Goal: Information Seeking & Learning: Compare options

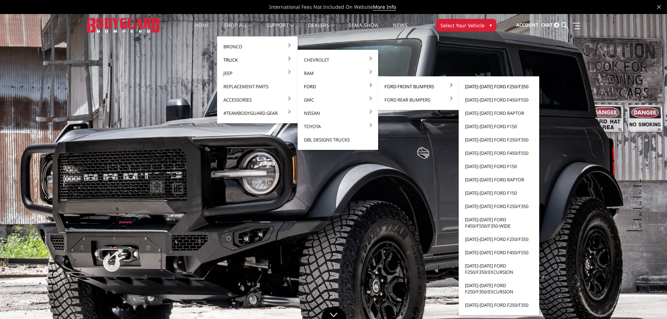
click at [489, 85] on link "[DATE]-[DATE] Ford F250/F350" at bounding box center [499, 86] width 75 height 13
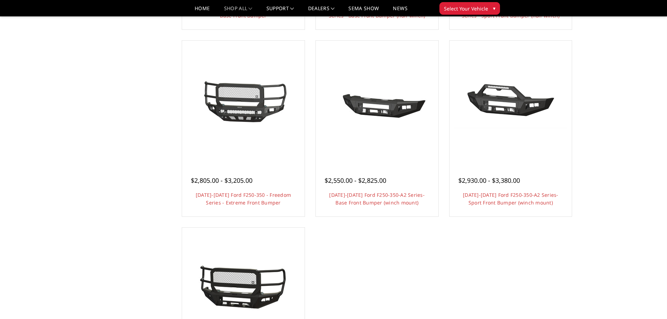
scroll to position [596, 0]
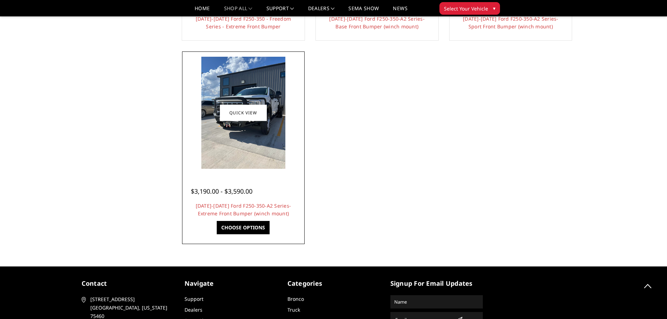
click at [246, 132] on img at bounding box center [243, 113] width 84 height 112
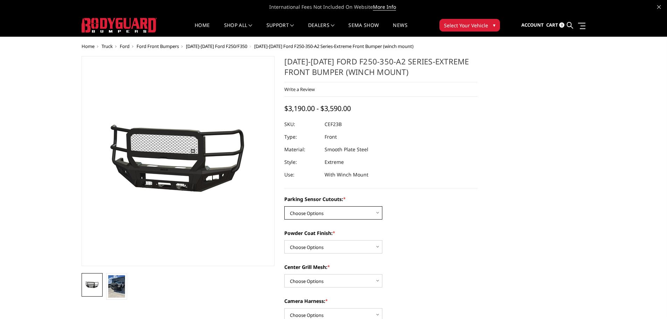
click at [336, 215] on select "Choose Options No-Without Parking Sensor Cutouts Yes-With Parking Sensor Cutouts" at bounding box center [333, 212] width 98 height 13
select select "2421"
click at [284, 206] on select "Choose Options No-Without Parking Sensor Cutouts Yes-With Parking Sensor Cutouts" at bounding box center [333, 212] width 98 height 13
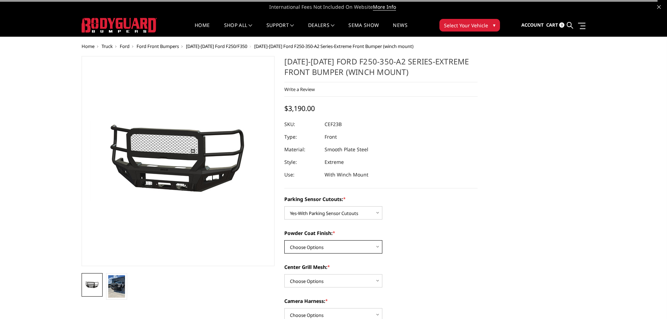
click at [331, 245] on select "Choose Options Bare Metal Textured Black Powder Coat" at bounding box center [333, 246] width 98 height 13
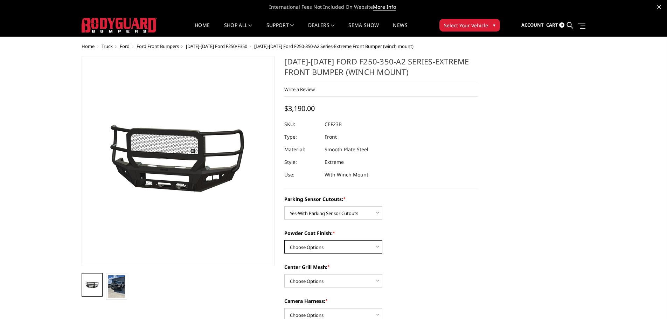
select select "2422"
click at [284, 240] on select "Choose Options Bare Metal Textured Black Powder Coat" at bounding box center [333, 246] width 98 height 13
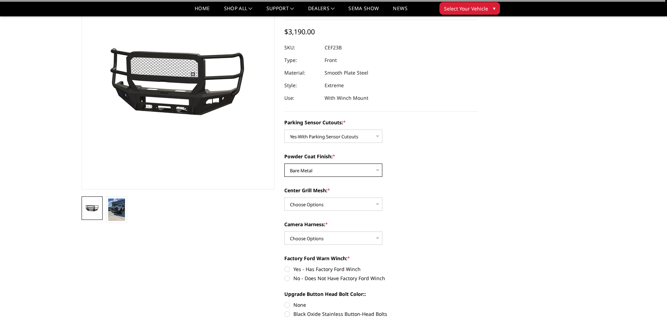
scroll to position [105, 0]
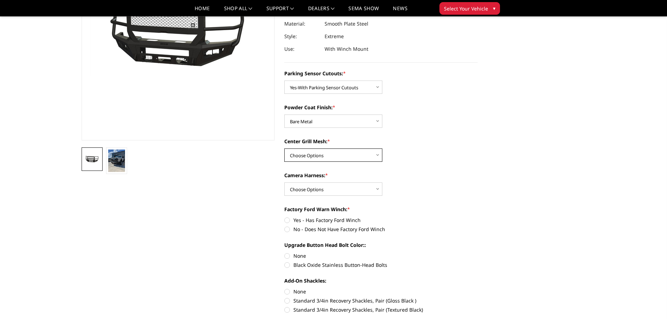
click at [317, 153] on select "Choose Options With Center Grill Mesh Without Center Grill Mesh" at bounding box center [333, 155] width 98 height 13
select select "2424"
click at [284, 149] on select "Choose Options With Center Grill Mesh Without Center Grill Mesh" at bounding box center [333, 155] width 98 height 13
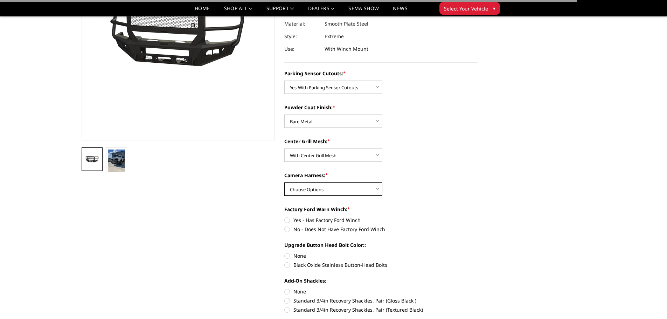
click at [337, 187] on select "Choose Options WITH Camera Harness WITHOUT Camera Harness" at bounding box center [333, 189] width 98 height 13
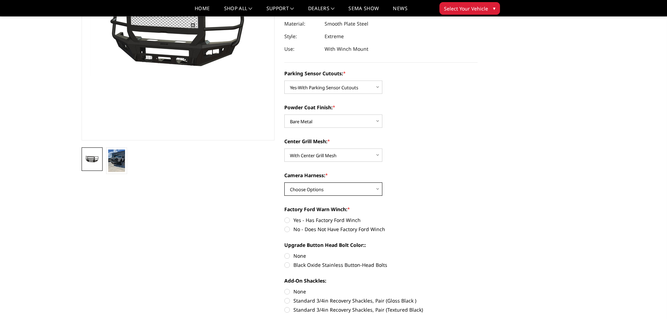
select select "2426"
click at [284, 183] on select "Choose Options WITH Camera Harness WITHOUT Camera Harness" at bounding box center [333, 189] width 98 height 13
click at [289, 229] on label "No - Does Not Have Factory Ford Winch" at bounding box center [380, 229] width 193 height 7
click at [478, 217] on input "No - Does Not Have Factory Ford Winch" at bounding box center [478, 216] width 0 height 0
radio input "true"
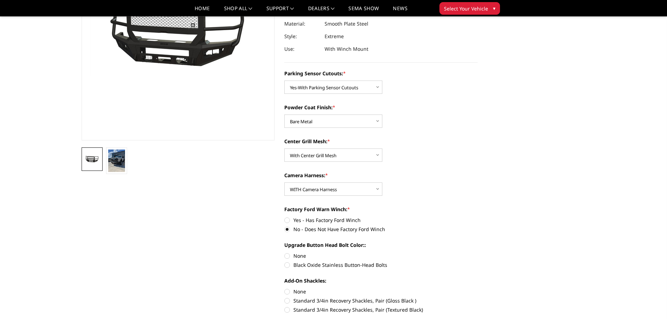
click at [288, 256] on label "None" at bounding box center [380, 255] width 193 height 7
click at [285, 253] on input "None" at bounding box center [284, 252] width 0 height 0
radio input "true"
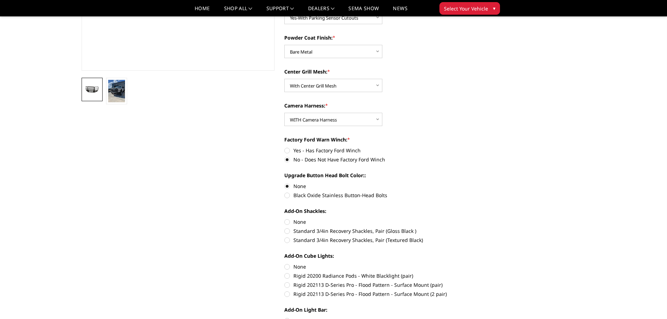
scroll to position [175, 0]
click at [290, 222] on label "None" at bounding box center [380, 221] width 193 height 7
click at [285, 218] on input "None" at bounding box center [284, 218] width 0 height 0
radio input "true"
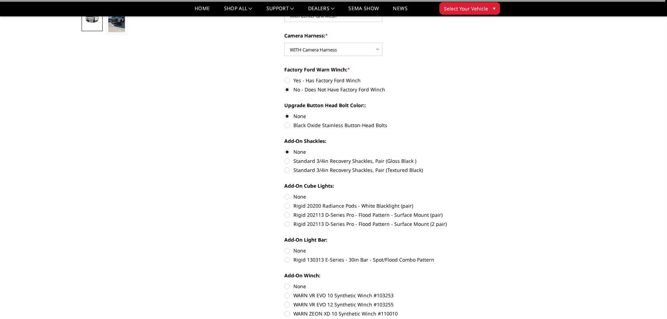
scroll to position [245, 0]
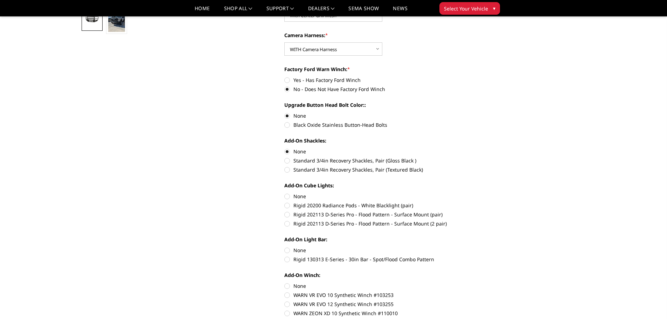
click at [288, 223] on label "Rigid 202113 D-Series Pro - Flood Pattern - Surface Mount (2 pair)" at bounding box center [380, 223] width 193 height 7
click at [478, 211] on input "Rigid 202113 D-Series Pro - Flood Pattern - Surface Mount (2 pair)" at bounding box center [478, 211] width 0 height 0
radio input "true"
click at [288, 251] on label "None" at bounding box center [380, 250] width 193 height 7
click at [285, 247] on input "None" at bounding box center [284, 247] width 0 height 0
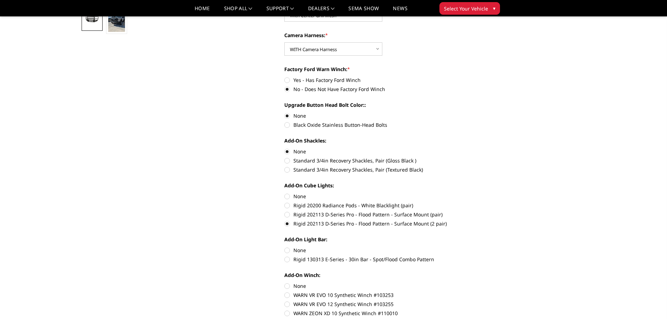
radio input "true"
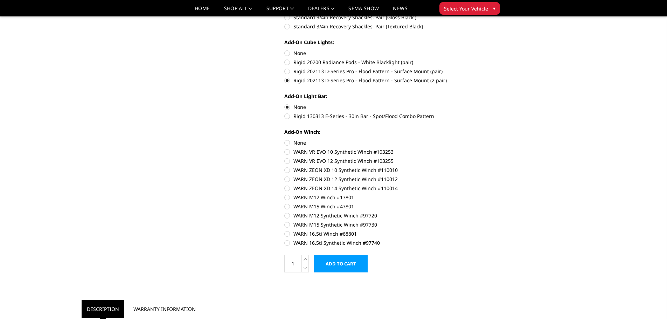
scroll to position [420, 0]
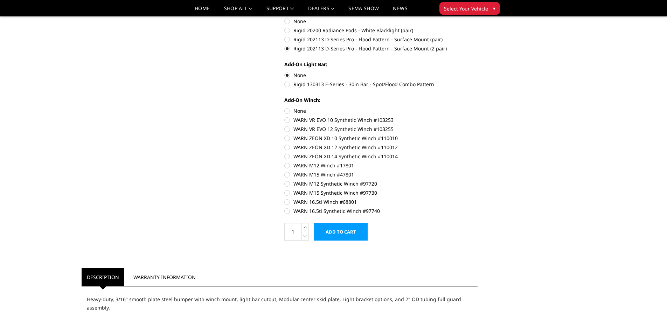
click at [288, 158] on label "WARN ZEON XD 14 Synthetic Winch #110014" at bounding box center [380, 156] width 193 height 7
click at [478, 144] on input "WARN ZEON XD 14 Synthetic Winch #110014" at bounding box center [478, 144] width 0 height 0
radio input "true"
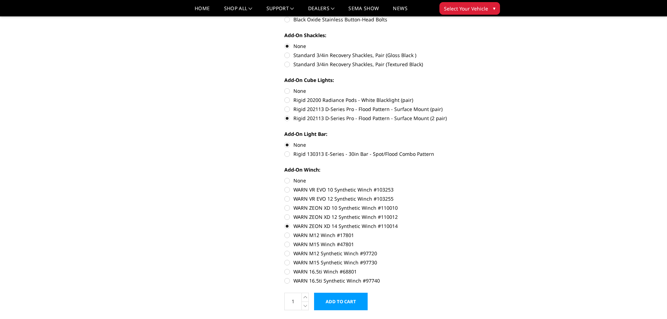
scroll to position [455, 0]
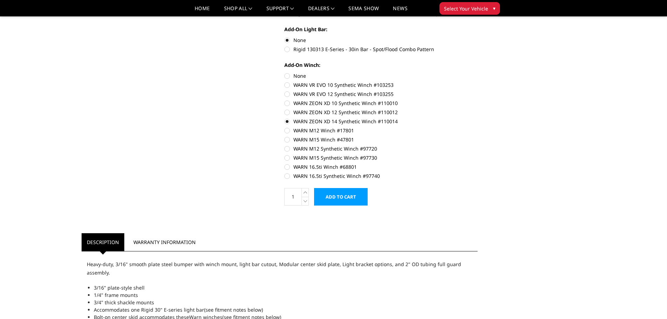
click at [288, 75] on label "None" at bounding box center [380, 75] width 193 height 7
click at [285, 73] on input "None" at bounding box center [284, 72] width 0 height 0
radio input "true"
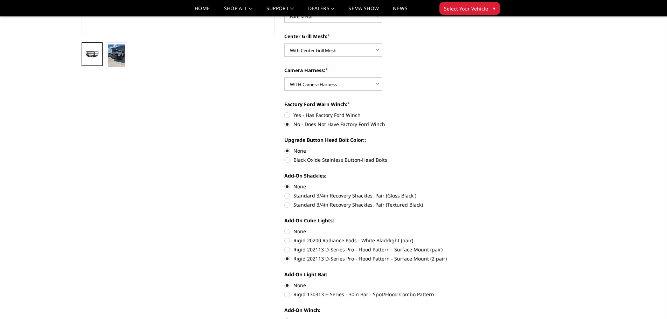
scroll to position [0, 0]
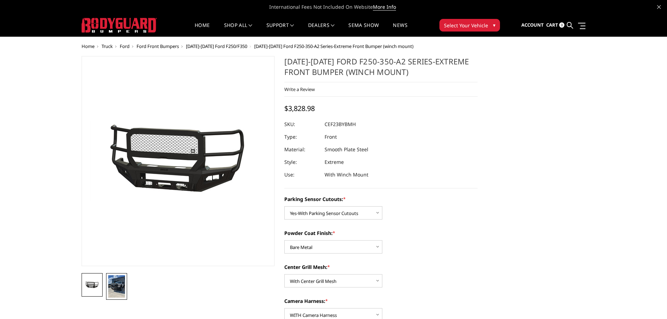
click at [121, 290] on img at bounding box center [116, 286] width 17 height 22
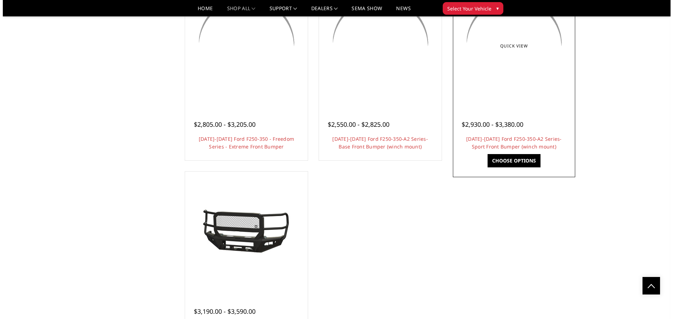
scroll to position [385, 0]
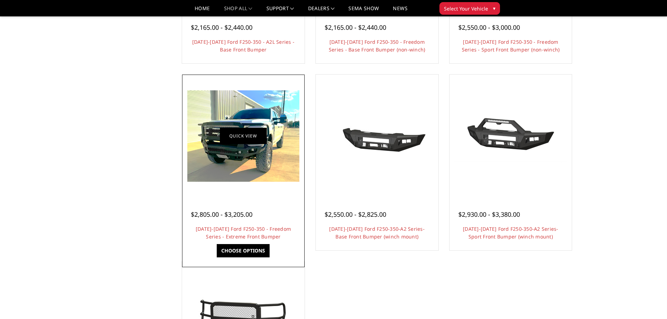
click at [233, 141] on link "Quick view" at bounding box center [243, 136] width 47 height 16
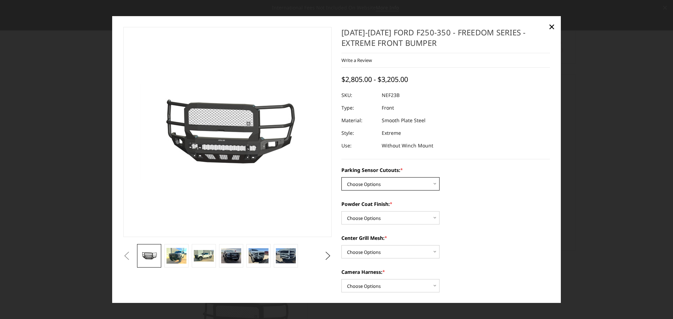
click at [395, 182] on select "Choose Options No - Without Parking Sensor Cutouts Yes - With Parking Sensor Cu…" at bounding box center [390, 183] width 98 height 13
select select "2583"
click at [341, 177] on select "Choose Options No - Without Parking Sensor Cutouts Yes - With Parking Sensor Cu…" at bounding box center [390, 183] width 98 height 13
click at [377, 216] on select "Choose Options Bare Metal Textured Black Powder Coat" at bounding box center [390, 217] width 98 height 13
select select "2584"
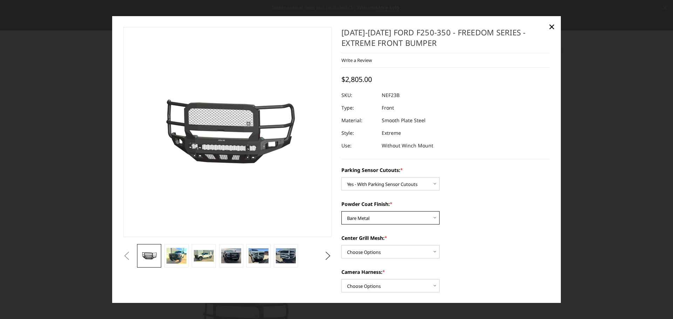
click at [341, 211] on select "Choose Options Bare Metal Textured Black Powder Coat" at bounding box center [390, 217] width 98 height 13
click at [377, 246] on select "Choose Options With Center Grill Mesh Without Center Grill Mesh" at bounding box center [390, 251] width 98 height 13
select select "2586"
click at [341, 245] on select "Choose Options With Center Grill Mesh Without Center Grill Mesh" at bounding box center [390, 251] width 98 height 13
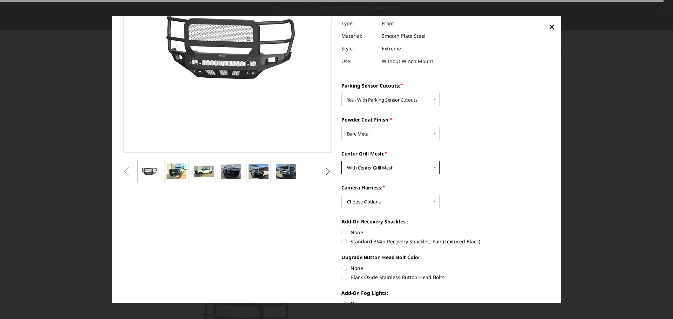
scroll to position [105, 0]
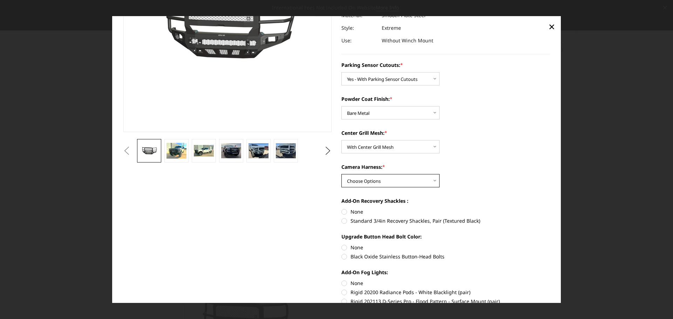
click at [376, 179] on select "Choose Options WITH Camera Harness WITHOUT Camera Harness" at bounding box center [390, 180] width 98 height 13
select select "2588"
click at [341, 174] on select "Choose Options WITH Camera Harness WITHOUT Camera Harness" at bounding box center [390, 180] width 98 height 13
click at [343, 210] on label "None" at bounding box center [445, 211] width 208 height 7
click at [342, 208] on input "None" at bounding box center [341, 208] width 0 height 0
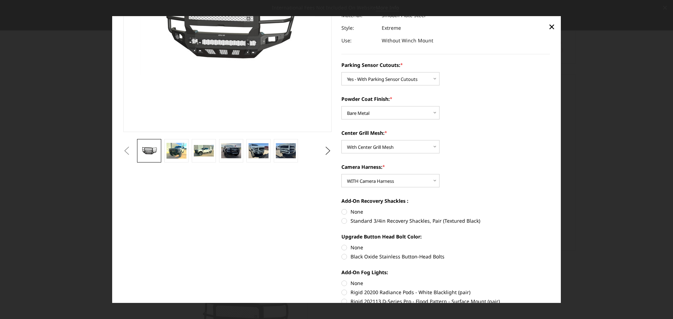
radio input "true"
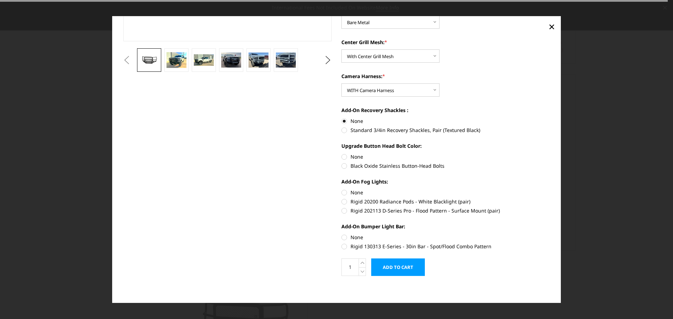
scroll to position [197, 0]
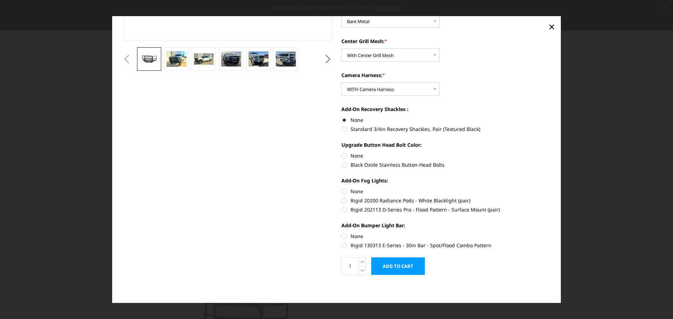
click at [344, 154] on label "None" at bounding box center [445, 155] width 208 height 7
click at [342, 152] on input "None" at bounding box center [341, 152] width 0 height 0
radio input "true"
click at [179, 60] on img at bounding box center [176, 59] width 20 height 16
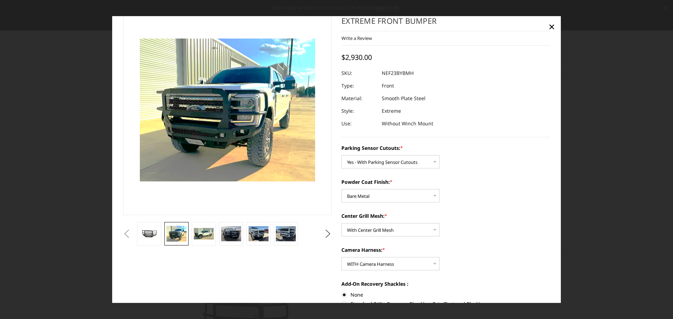
scroll to position [0, 0]
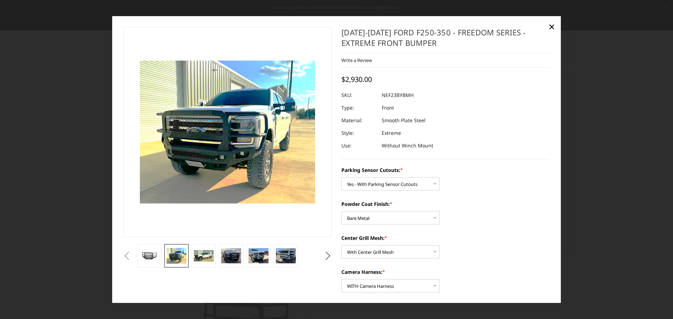
click at [236, 114] on img at bounding box center [215, 88] width 448 height 366
click at [206, 255] on img at bounding box center [204, 256] width 20 height 12
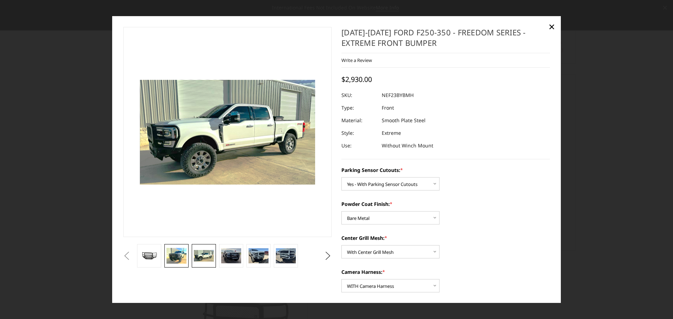
click at [169, 250] on img at bounding box center [176, 256] width 20 height 16
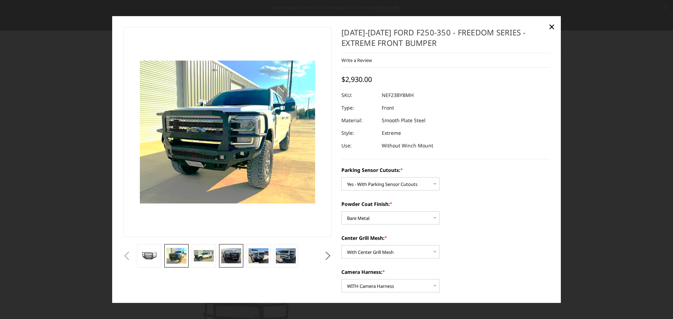
click at [224, 250] on img at bounding box center [231, 255] width 20 height 15
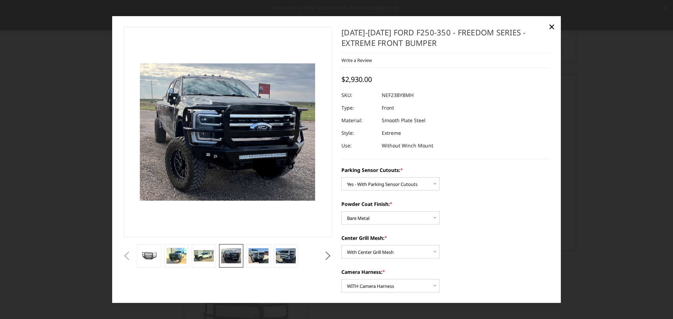
click at [233, 253] on img at bounding box center [231, 255] width 20 height 15
click at [253, 255] on img at bounding box center [258, 256] width 20 height 15
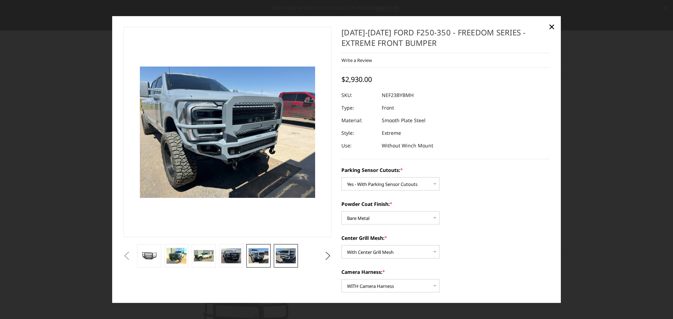
click at [281, 254] on img at bounding box center [286, 256] width 20 height 15
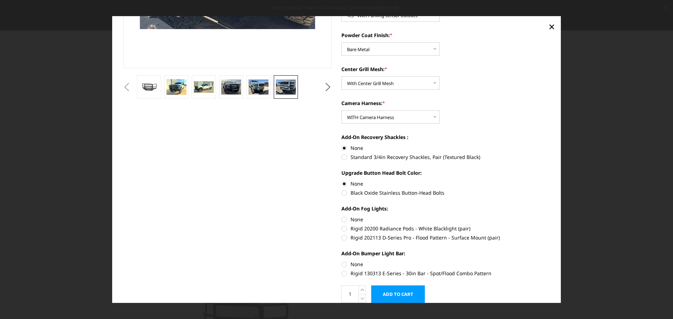
scroll to position [175, 0]
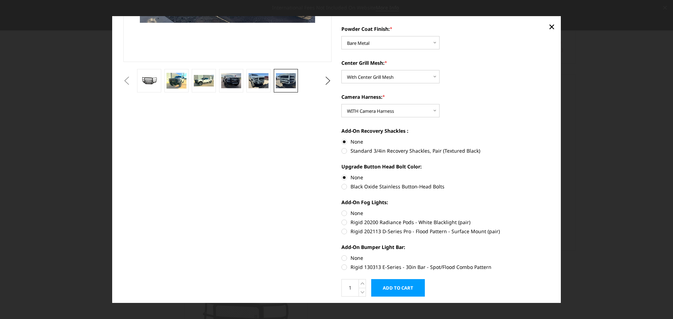
click at [344, 213] on label "None" at bounding box center [445, 212] width 208 height 7
click at [342, 210] on input "None" at bounding box center [341, 209] width 0 height 0
radio input "true"
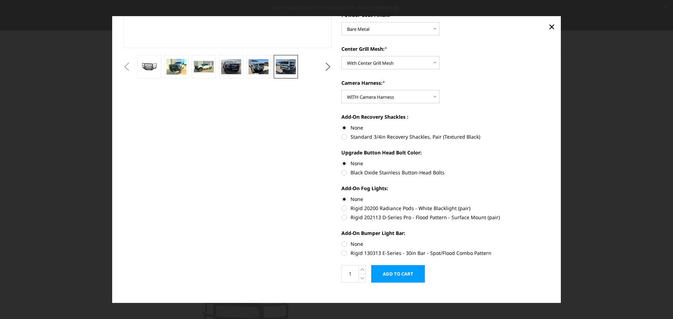
scroll to position [197, 0]
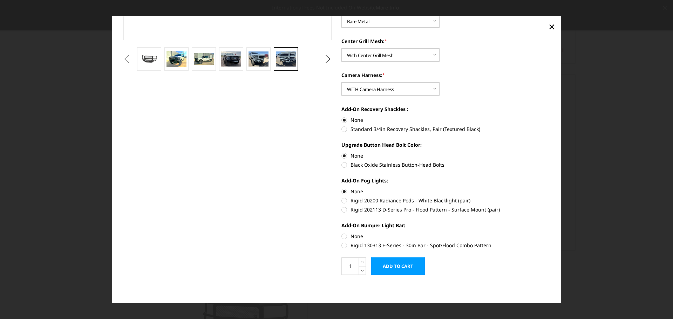
click at [343, 235] on label "None" at bounding box center [445, 236] width 208 height 7
click at [342, 233] on input "None" at bounding box center [341, 233] width 0 height 0
radio input "true"
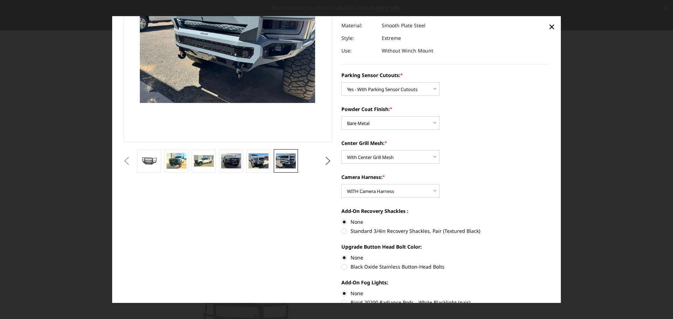
scroll to position [0, 0]
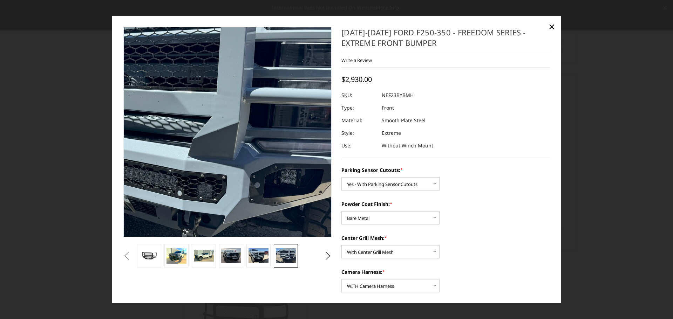
click at [276, 105] on img at bounding box center [159, 149] width 448 height 336
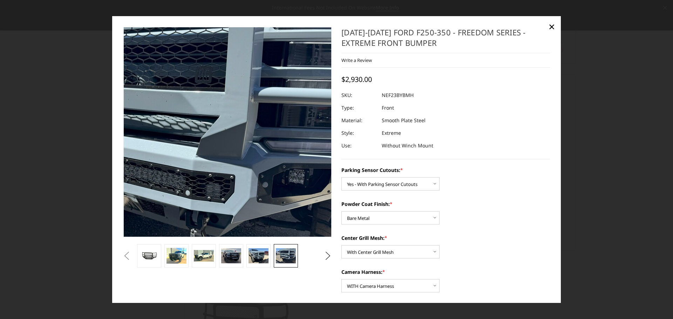
click at [276, 105] on img at bounding box center [167, 148] width 448 height 336
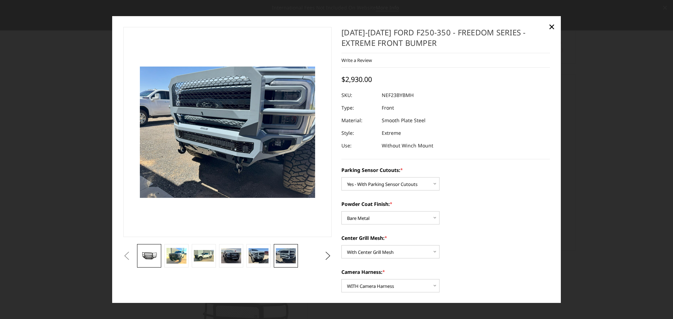
click at [145, 246] on link at bounding box center [149, 255] width 24 height 23
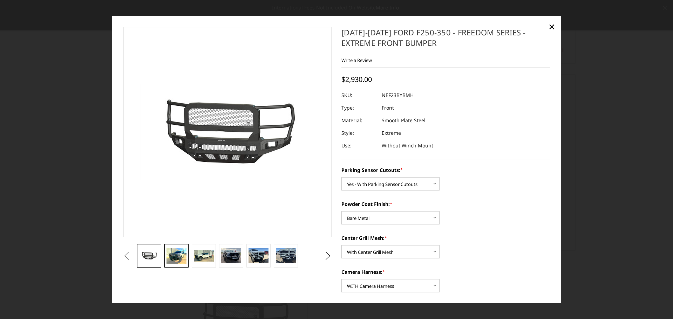
click at [172, 256] on img at bounding box center [176, 256] width 20 height 16
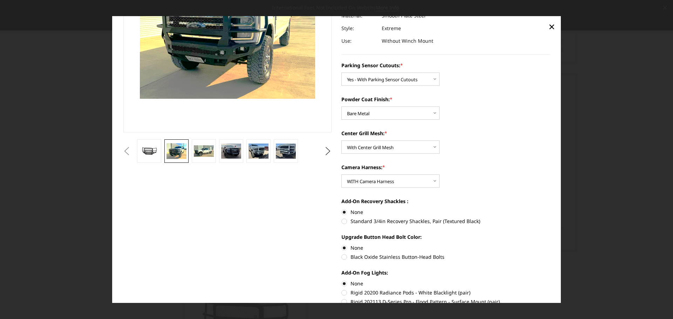
scroll to position [105, 0]
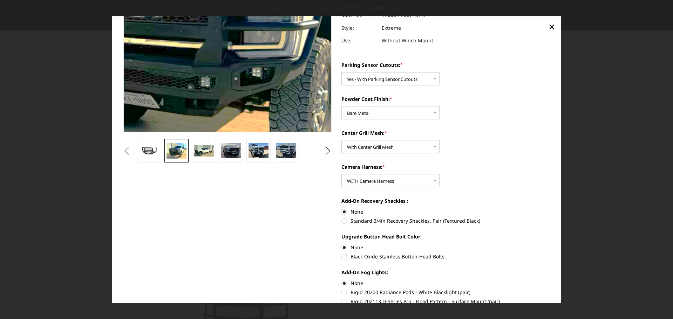
click at [232, 41] on img at bounding box center [219, 17] width 448 height 366
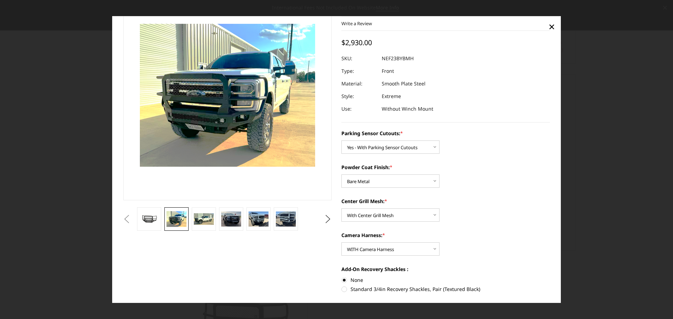
scroll to position [35, 0]
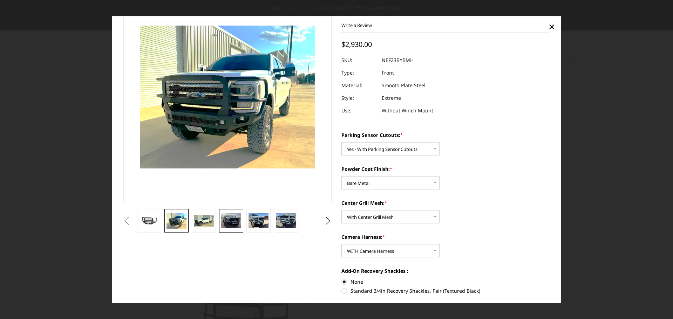
click at [234, 222] on img at bounding box center [231, 220] width 20 height 15
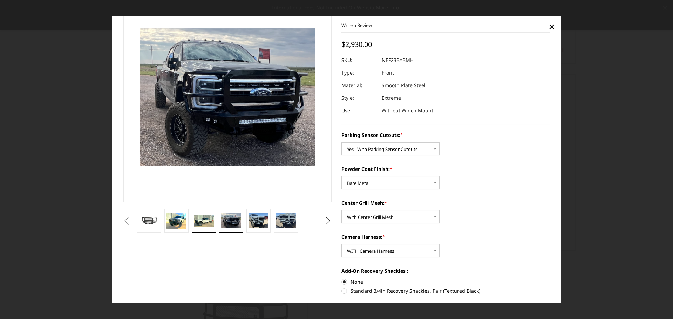
click at [199, 221] on img at bounding box center [204, 221] width 20 height 12
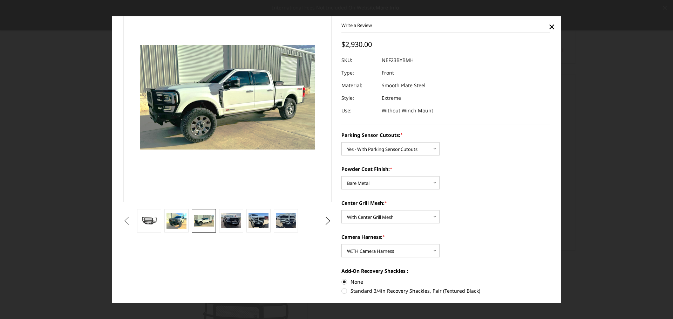
scroll to position [51, 0]
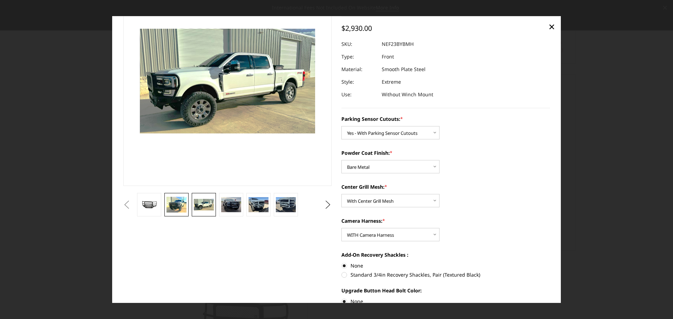
click at [179, 209] on img at bounding box center [176, 205] width 20 height 16
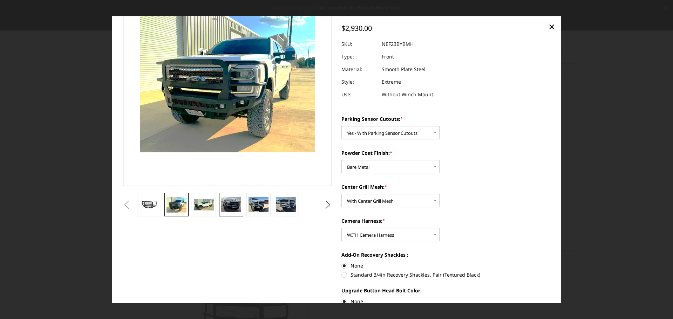
click at [232, 206] on img at bounding box center [231, 204] width 20 height 15
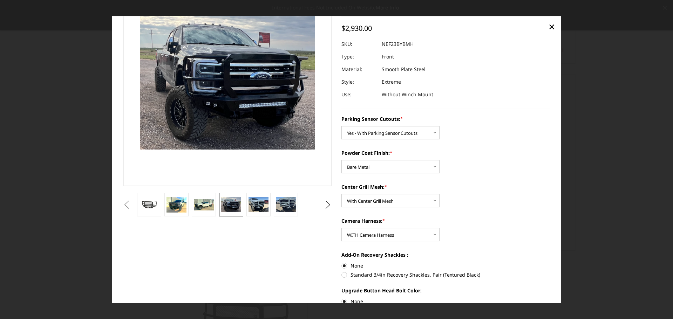
click at [270, 205] on li at bounding box center [258, 204] width 27 height 23
click at [263, 205] on img at bounding box center [258, 205] width 20 height 15
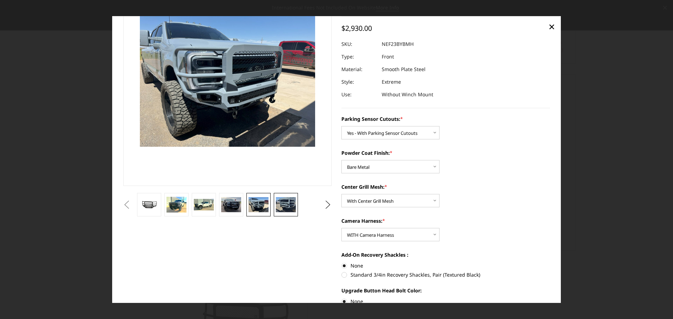
click at [282, 203] on img at bounding box center [286, 205] width 20 height 15
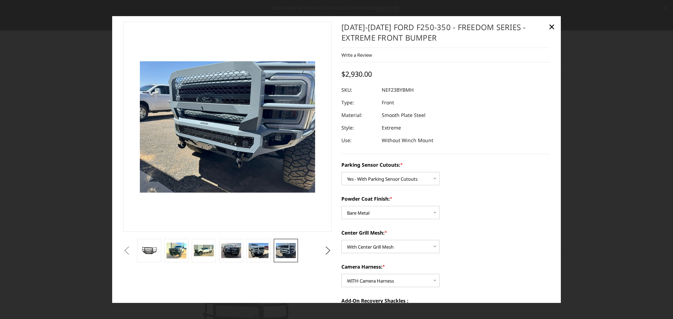
scroll to position [0, 0]
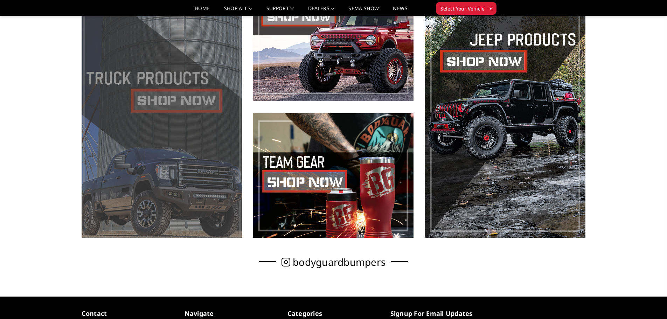
scroll to position [385, 0]
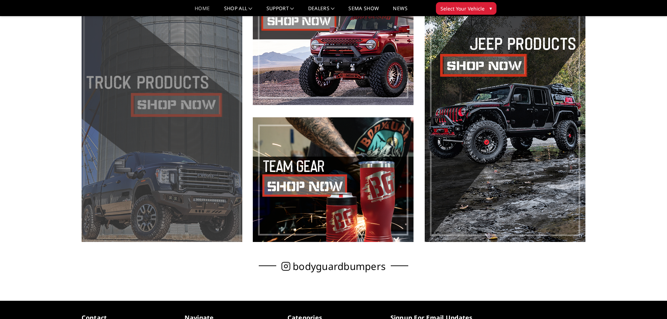
click at [180, 97] on span at bounding box center [162, 111] width 161 height 262
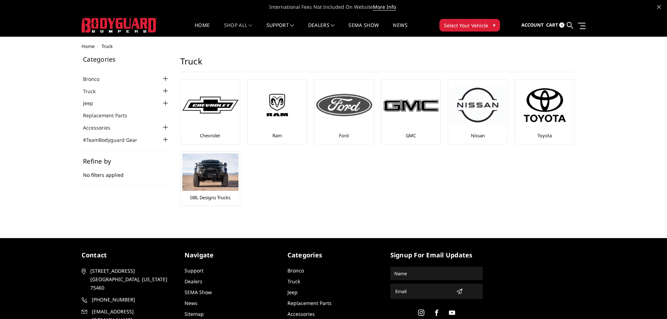
click at [364, 108] on img at bounding box center [344, 105] width 56 height 22
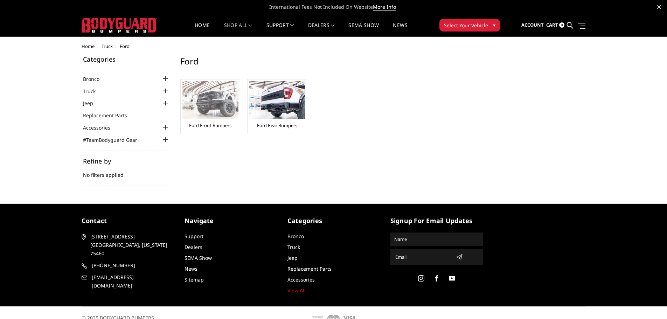
click at [212, 99] on img at bounding box center [211, 99] width 56 height 37
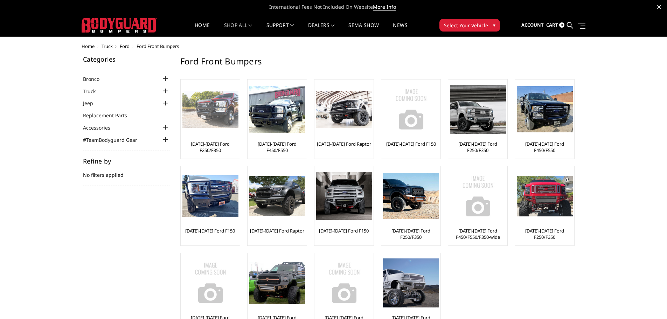
click at [210, 112] on img at bounding box center [211, 109] width 56 height 37
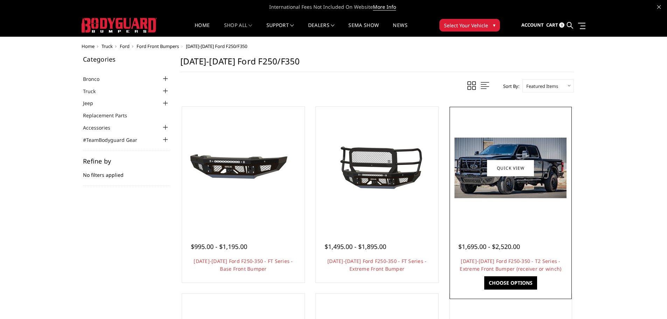
click at [477, 177] on img at bounding box center [511, 168] width 112 height 61
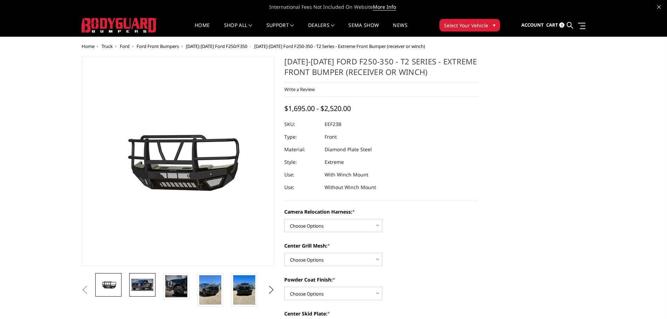
click at [153, 278] on link at bounding box center [142, 284] width 26 height 23
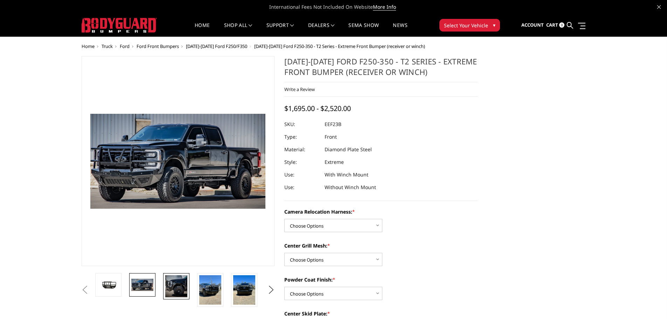
click at [177, 283] on img at bounding box center [176, 286] width 22 height 22
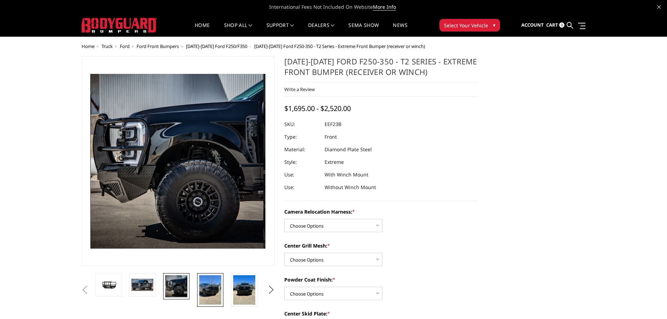
click at [206, 285] on img at bounding box center [210, 289] width 22 height 29
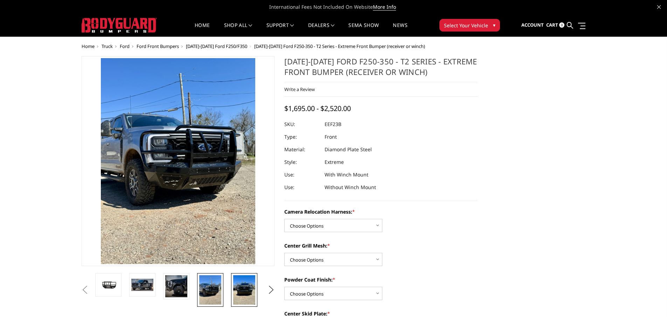
click at [235, 287] on img at bounding box center [244, 289] width 22 height 29
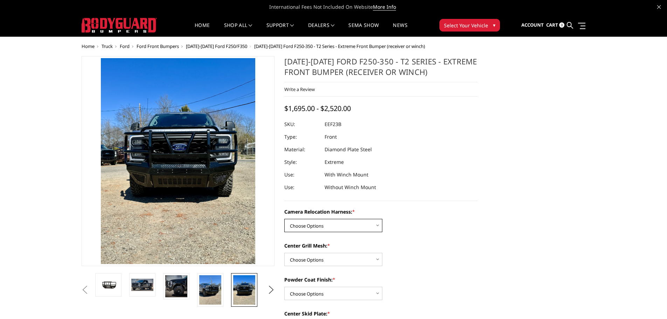
click at [319, 223] on select "Choose Options Without camera harness With camera harness" at bounding box center [333, 225] width 98 height 13
select select "3753"
click at [284, 219] on select "Choose Options Without camera harness With camera harness" at bounding box center [333, 225] width 98 height 13
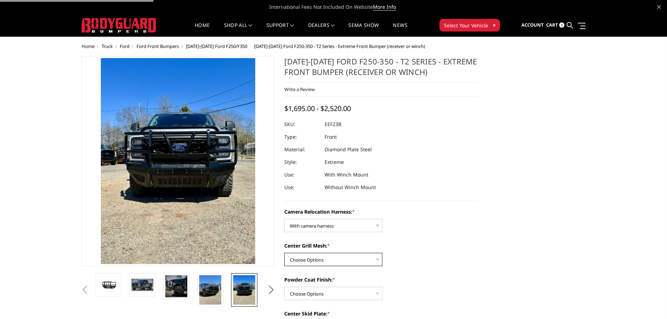
click at [318, 259] on select "Choose Options Without expanded metal With expanded metal" at bounding box center [333, 259] width 98 height 13
select select "3751"
click at [284, 253] on select "Choose Options Without expanded metal With expanded metal" at bounding box center [333, 259] width 98 height 13
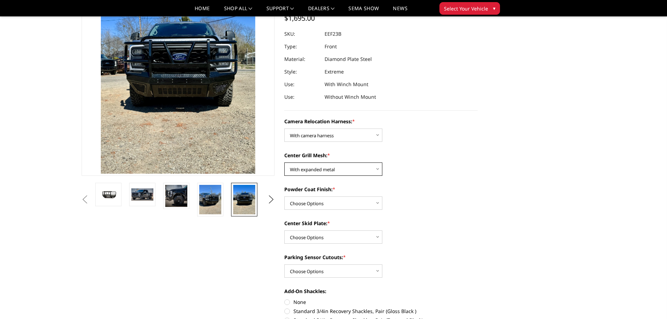
scroll to position [70, 0]
click at [324, 199] on select "Choose Options Textured Black Powder Coat Gloss Black Powder Coat Bare Metal" at bounding box center [333, 202] width 98 height 13
select select "3749"
click at [284, 196] on select "Choose Options Textured Black Powder Coat Gloss Black Powder Coat Bare Metal" at bounding box center [333, 202] width 98 height 13
click at [353, 236] on select "Choose Options Winch Mount Skid Plate Standard Skid Plate (included) 2" Receive…" at bounding box center [333, 236] width 98 height 13
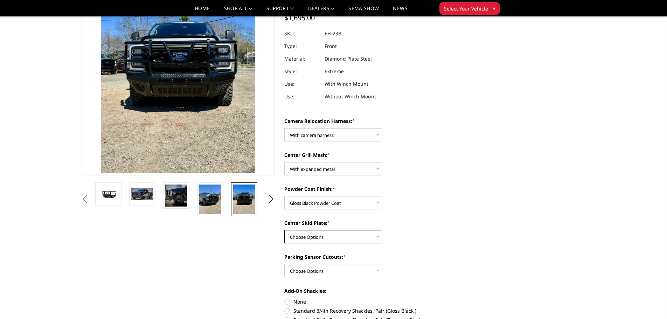
select select "3746"
click at [284, 230] on select "Choose Options Winch Mount Skid Plate Standard Skid Plate (included) 2" Receive…" at bounding box center [333, 236] width 98 height 13
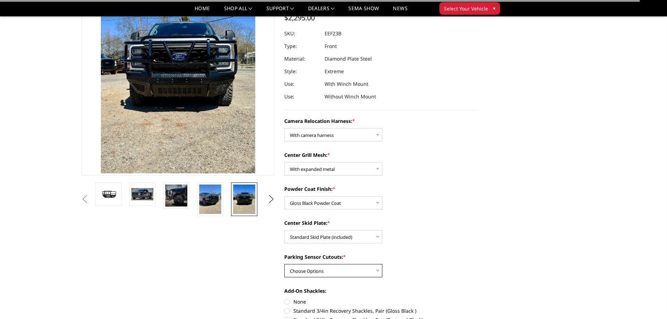
click at [343, 268] on select "Choose Options Yes - With Parking Sensor Cutouts" at bounding box center [333, 270] width 98 height 13
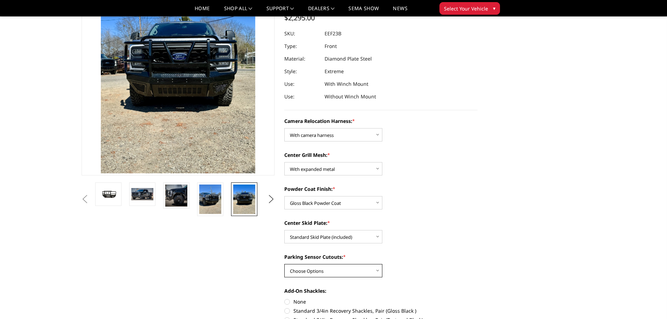
select select "3744"
click at [284, 264] on select "Choose Options Yes - With Parking Sensor Cutouts" at bounding box center [333, 270] width 98 height 13
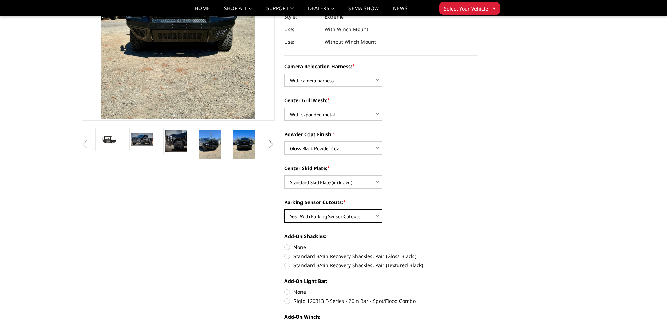
scroll to position [0, 0]
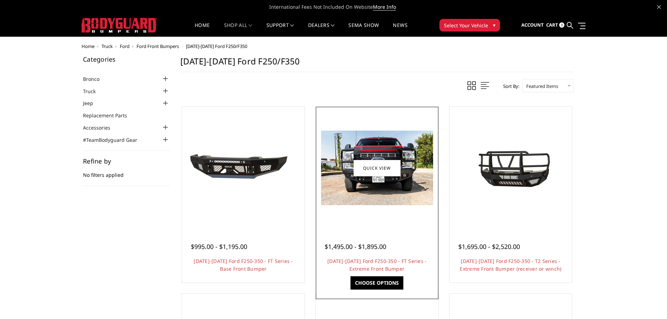
click at [375, 143] on img at bounding box center [377, 168] width 112 height 75
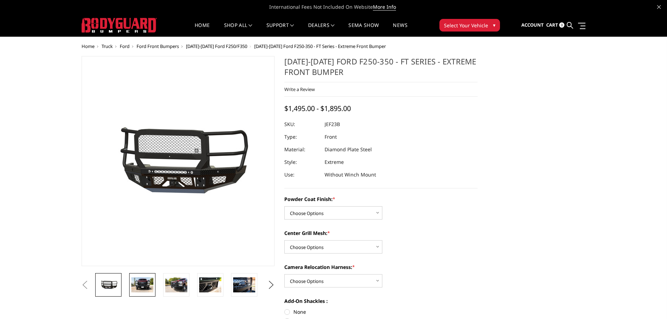
click at [154, 281] on link at bounding box center [142, 284] width 26 height 23
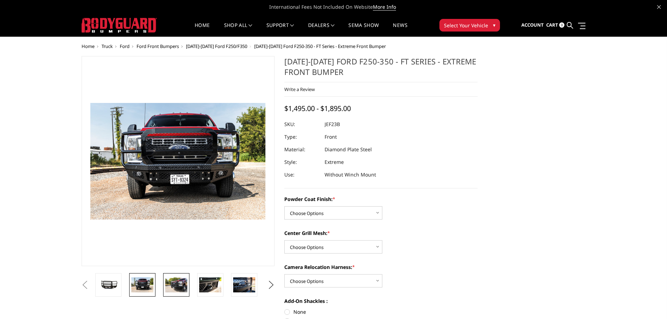
click at [179, 281] on img at bounding box center [176, 284] width 22 height 15
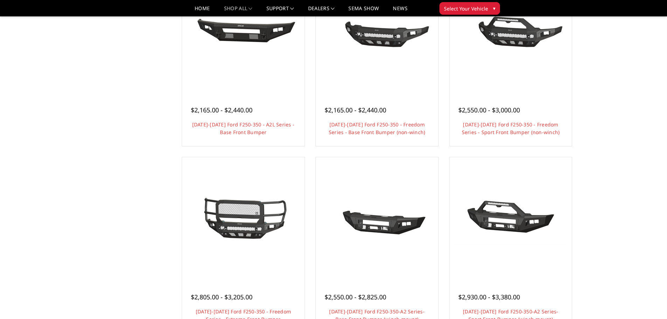
scroll to position [350, 0]
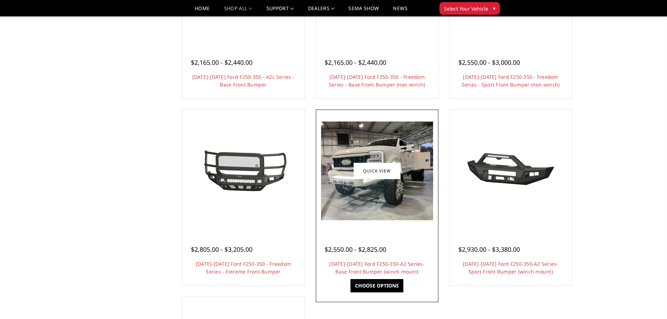
click at [377, 198] on img at bounding box center [377, 171] width 112 height 99
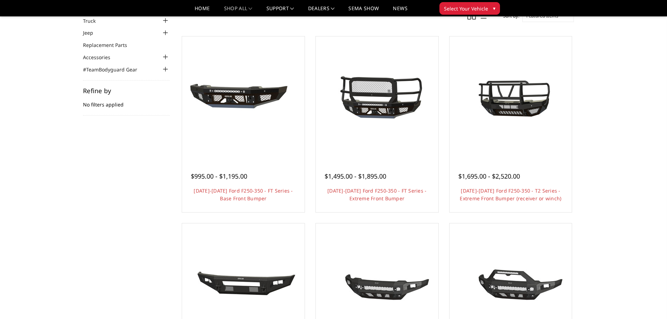
scroll to position [35, 0]
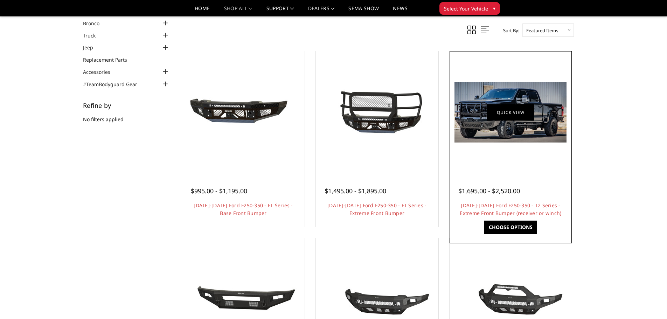
click at [507, 106] on link "Quick view" at bounding box center [510, 112] width 47 height 16
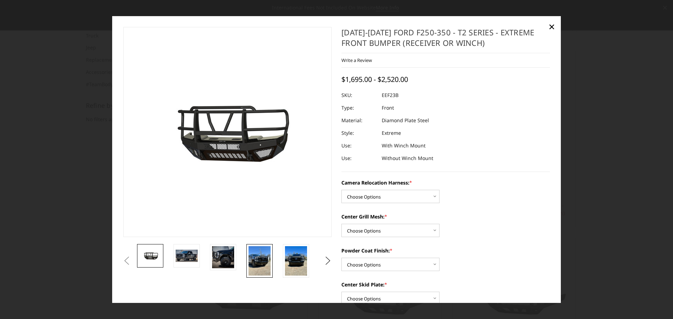
click at [272, 254] on link at bounding box center [259, 261] width 26 height 34
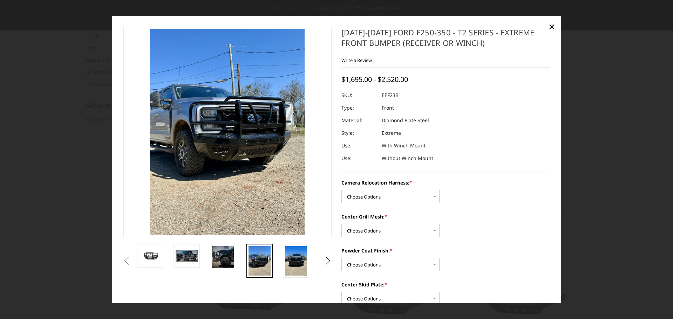
click at [612, 101] on div at bounding box center [336, 159] width 673 height 319
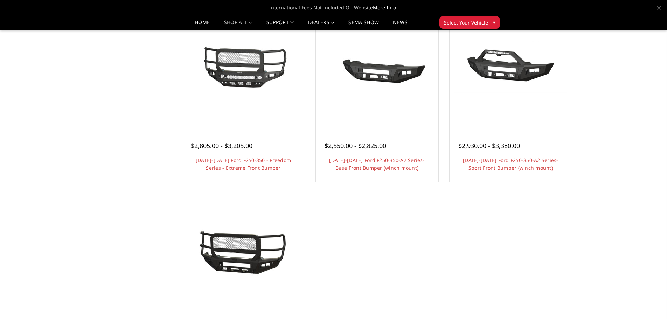
scroll to position [350, 0]
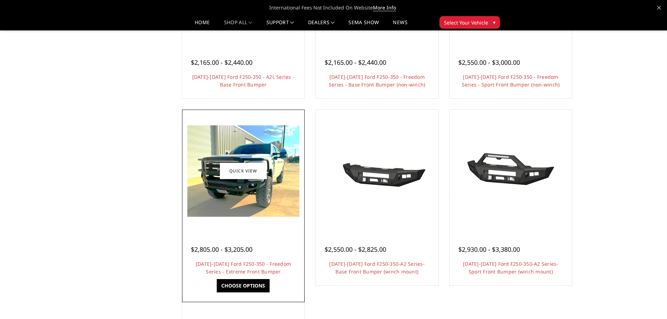
click at [226, 190] on img at bounding box center [243, 170] width 112 height 91
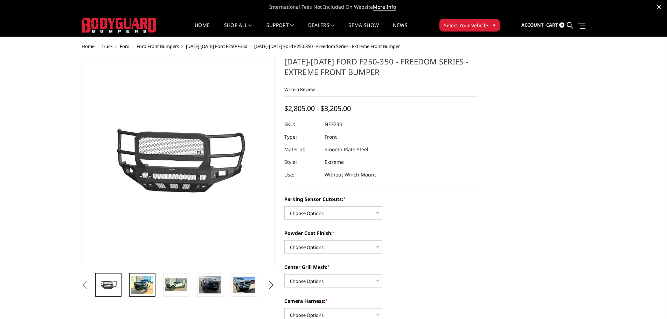
click at [146, 285] on img at bounding box center [142, 285] width 22 height 18
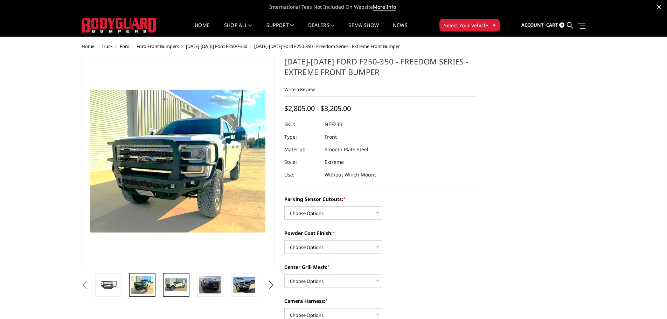
click at [177, 284] on img at bounding box center [176, 284] width 22 height 13
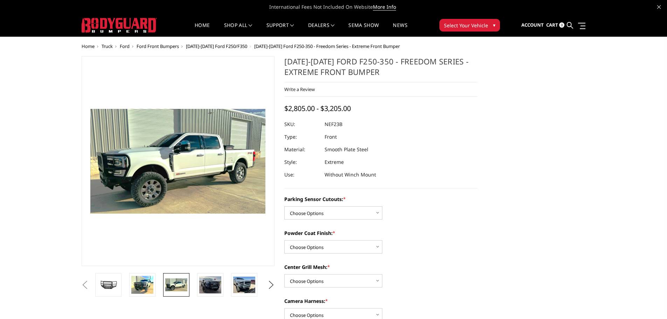
click at [227, 286] on li at bounding box center [213, 284] width 34 height 23
click at [213, 284] on img at bounding box center [210, 284] width 22 height 17
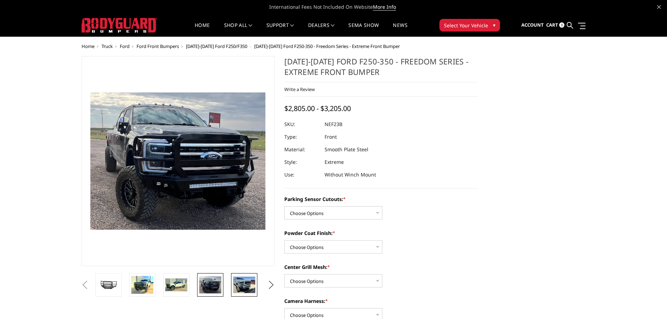
click at [251, 283] on img at bounding box center [244, 285] width 22 height 16
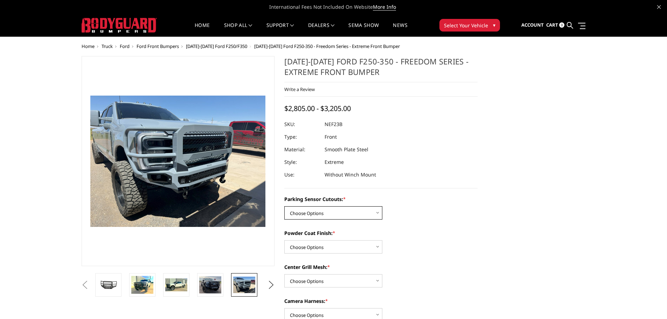
click at [357, 213] on select "Choose Options No - Without Parking Sensor Cutouts Yes - With Parking Sensor Cu…" at bounding box center [333, 212] width 98 height 13
select select "2583"
click at [284, 206] on select "Choose Options No - Without Parking Sensor Cutouts Yes - With Parking Sensor Cu…" at bounding box center [333, 212] width 98 height 13
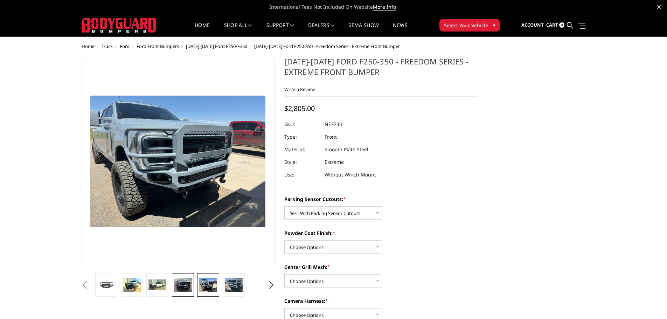
click at [188, 285] on img at bounding box center [183, 285] width 18 height 14
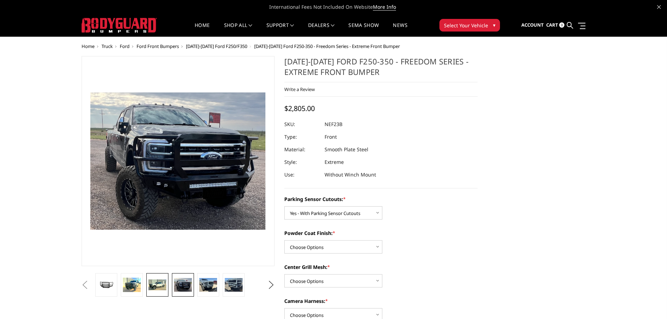
click at [150, 286] on img at bounding box center [158, 285] width 18 height 11
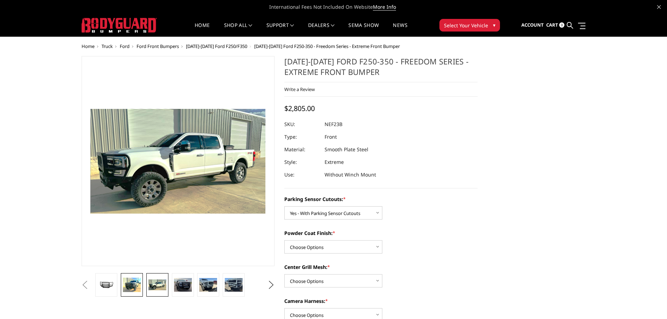
click at [131, 286] on img at bounding box center [132, 285] width 18 height 14
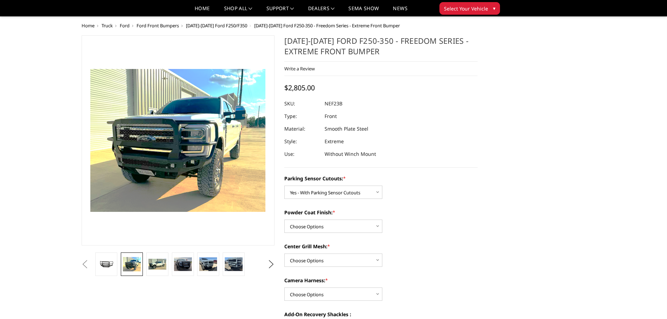
scroll to position [35, 0]
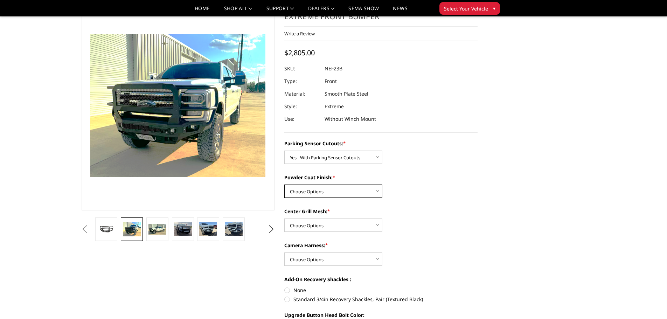
click at [324, 194] on select "Choose Options Bare Metal Textured Black Powder Coat" at bounding box center [333, 191] width 98 height 13
select select "2584"
click at [284, 185] on select "Choose Options Bare Metal Textured Black Powder Coat" at bounding box center [333, 191] width 98 height 13
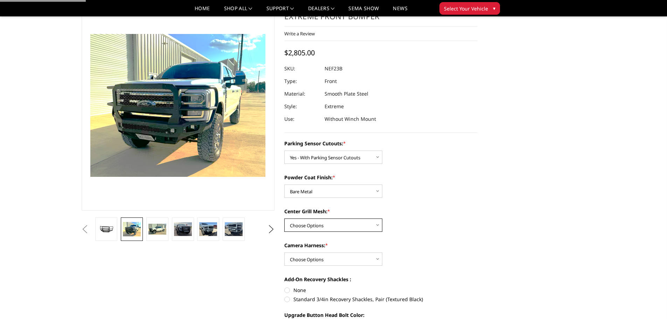
click at [318, 225] on select "Choose Options With Center Grill Mesh Without Center Grill Mesh" at bounding box center [333, 225] width 98 height 13
select select "2586"
click at [284, 219] on select "Choose Options With Center Grill Mesh Without Center Grill Mesh" at bounding box center [333, 225] width 98 height 13
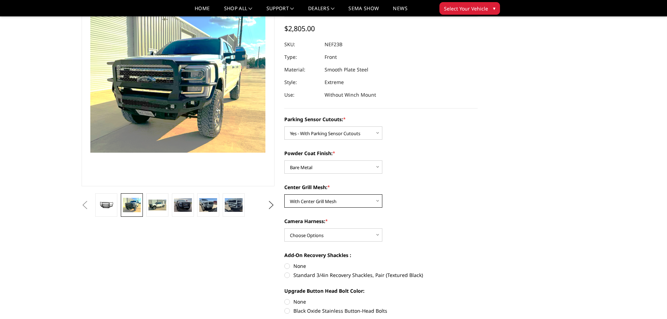
scroll to position [70, 0]
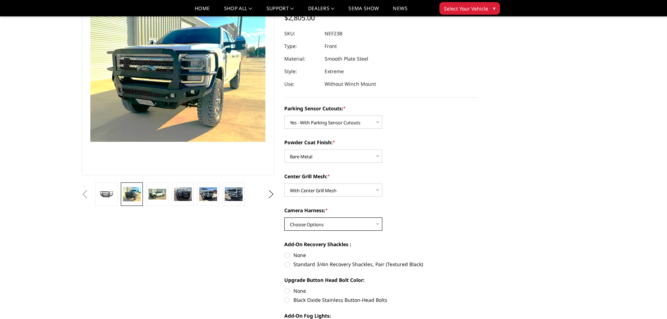
click at [328, 221] on select "Choose Options WITH Camera Harness WITHOUT Camera Harness" at bounding box center [333, 224] width 98 height 13
select select "2588"
click at [284, 218] on select "Choose Options WITH Camera Harness WITHOUT Camera Harness" at bounding box center [333, 224] width 98 height 13
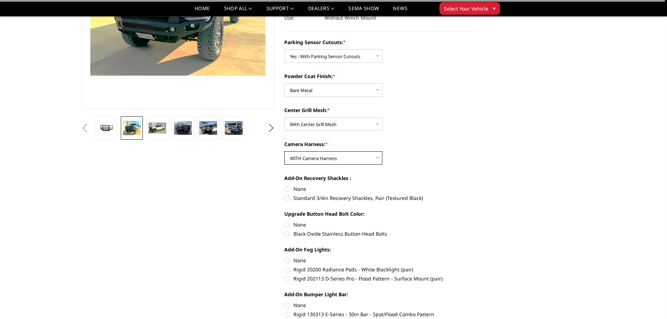
scroll to position [140, 0]
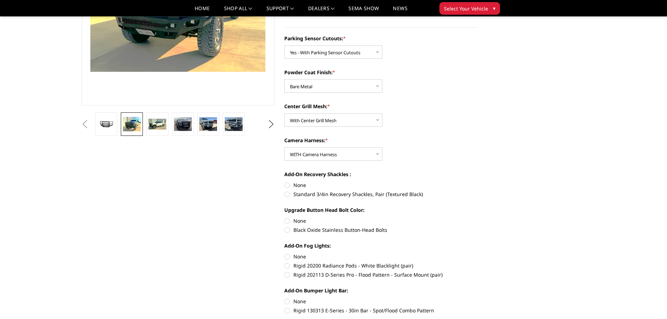
click at [289, 184] on label "None" at bounding box center [380, 184] width 193 height 7
click at [285, 182] on input "None" at bounding box center [284, 181] width 0 height 0
radio input "true"
click at [288, 220] on label "None" at bounding box center [380, 220] width 193 height 7
click at [285, 218] on input "None" at bounding box center [284, 217] width 0 height 0
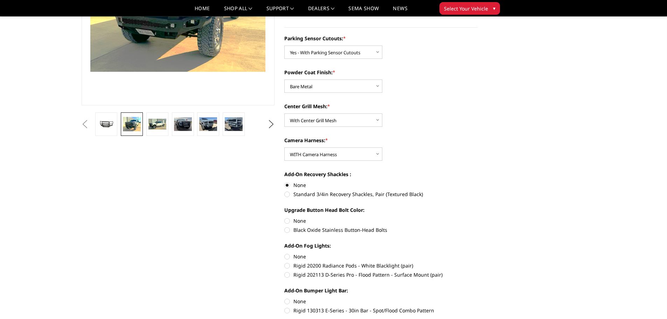
radio input "true"
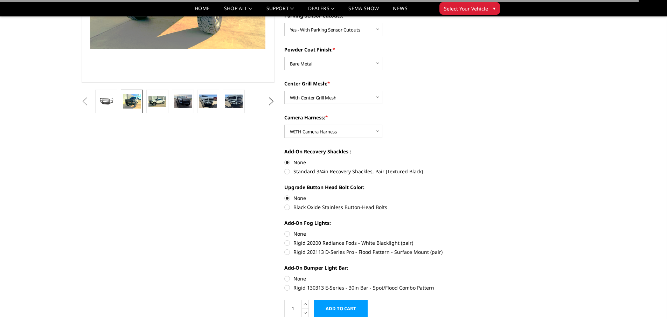
scroll to position [175, 0]
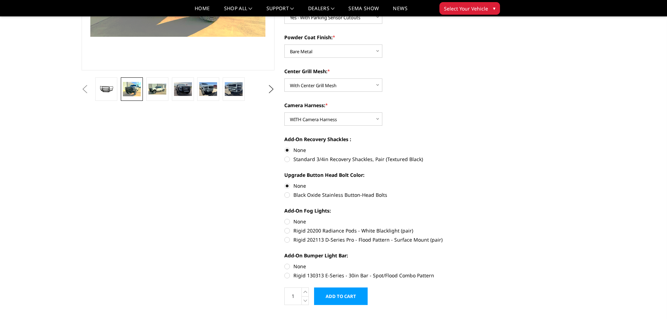
click at [290, 221] on label "None" at bounding box center [380, 221] width 193 height 7
click at [285, 218] on input "None" at bounding box center [284, 218] width 0 height 0
radio input "true"
click at [288, 264] on label "None" at bounding box center [380, 266] width 193 height 7
click at [285, 263] on input "None" at bounding box center [284, 263] width 0 height 0
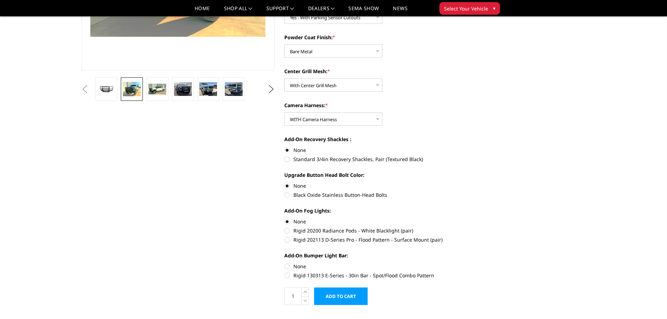
radio input "true"
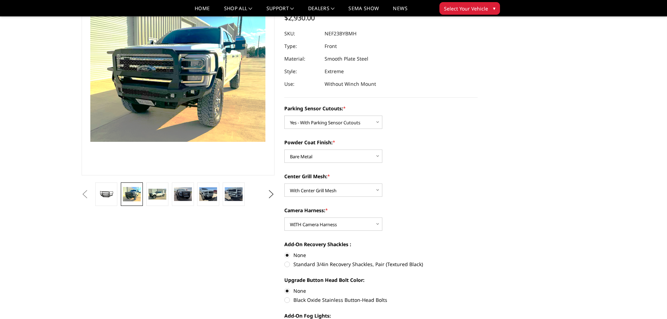
scroll to position [0, 0]
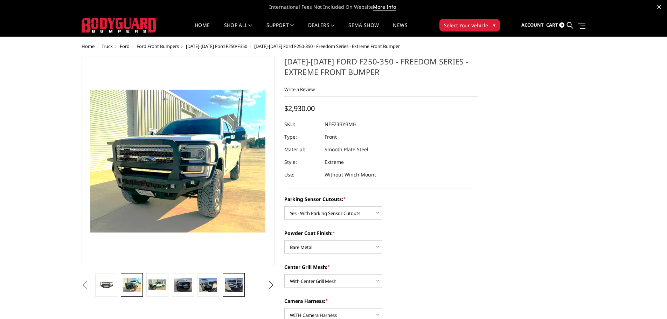
click at [229, 285] on img at bounding box center [234, 284] width 18 height 13
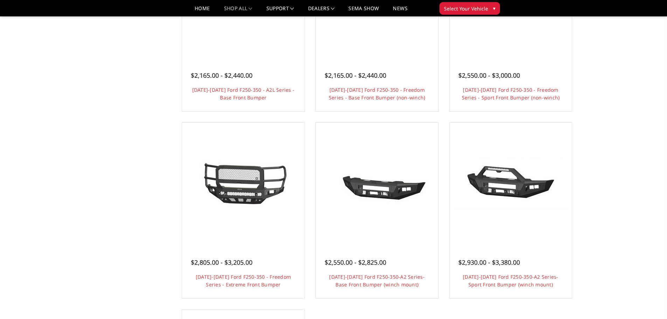
scroll to position [350, 0]
